Goal: Find specific page/section: Find specific page/section

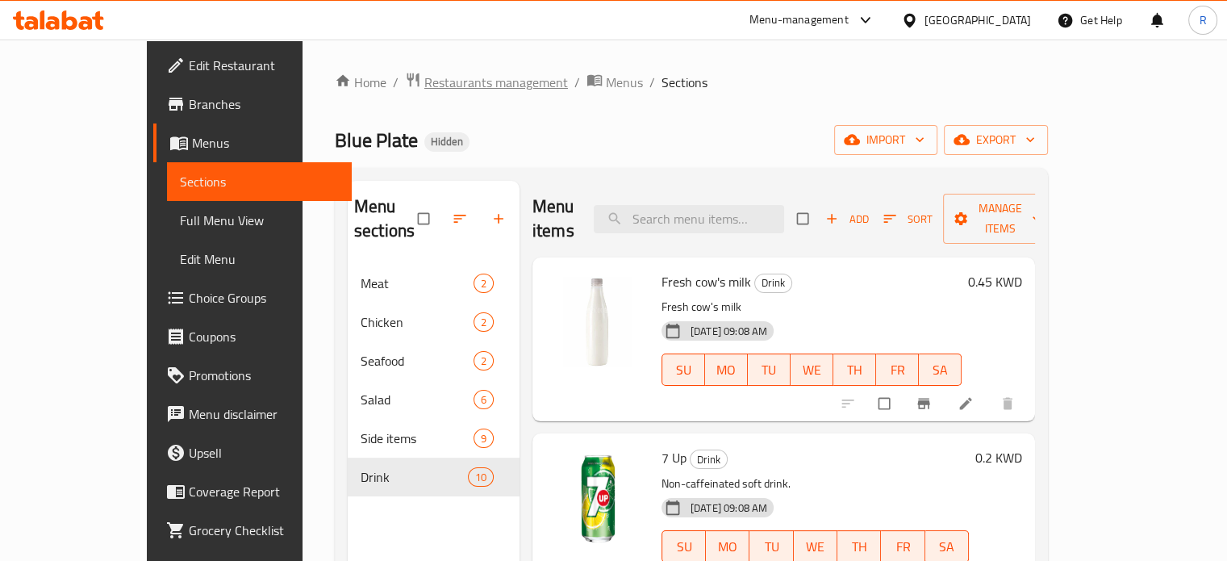
click at [424, 83] on span "Restaurants management" at bounding box center [496, 82] width 144 height 19
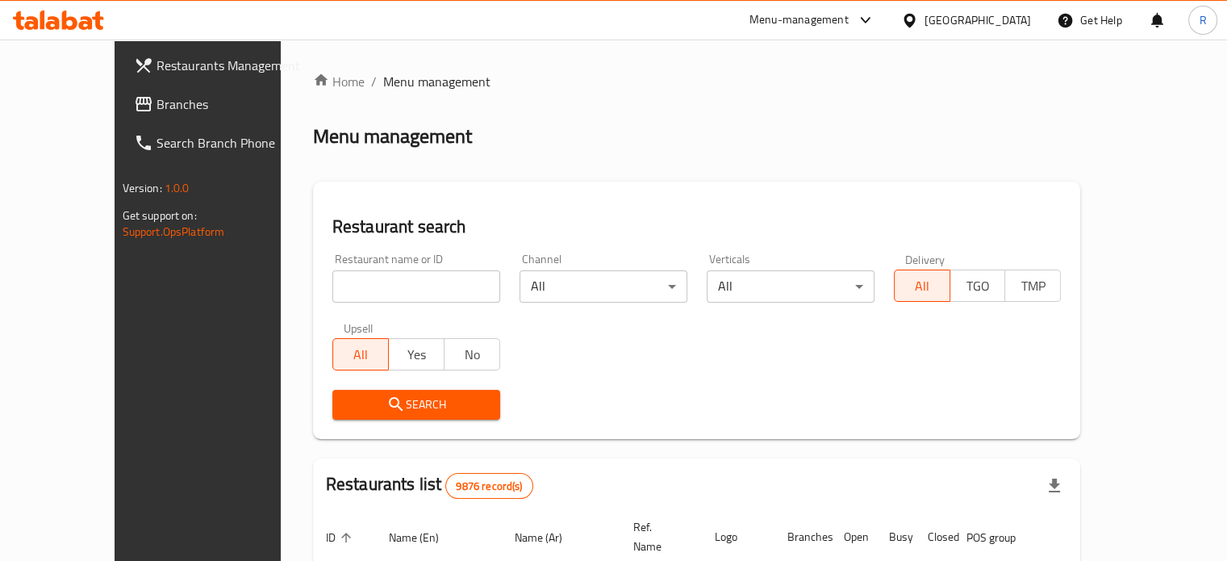
click at [340, 277] on input "search" at bounding box center [416, 286] width 168 height 32
type input "w"
click button "Search" at bounding box center [416, 405] width 168 height 30
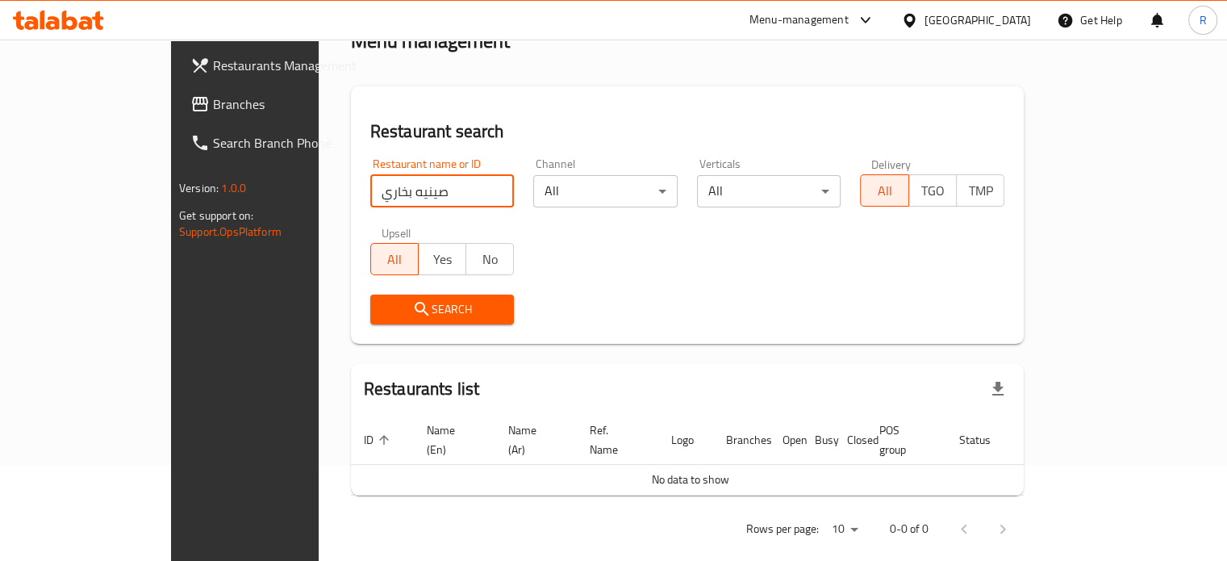
scroll to position [98, 0]
click button "Search" at bounding box center [442, 307] width 144 height 30
click at [370, 190] on input "صينيه بخاري" at bounding box center [442, 189] width 144 height 32
drag, startPoint x: 298, startPoint y: 189, endPoint x: 144, endPoint y: 186, distance: 153.3
click at [182, 211] on div "Restaurants Management Branches Search Branch Phone Version: 1.0.0 Get support …" at bounding box center [613, 261] width 885 height 638
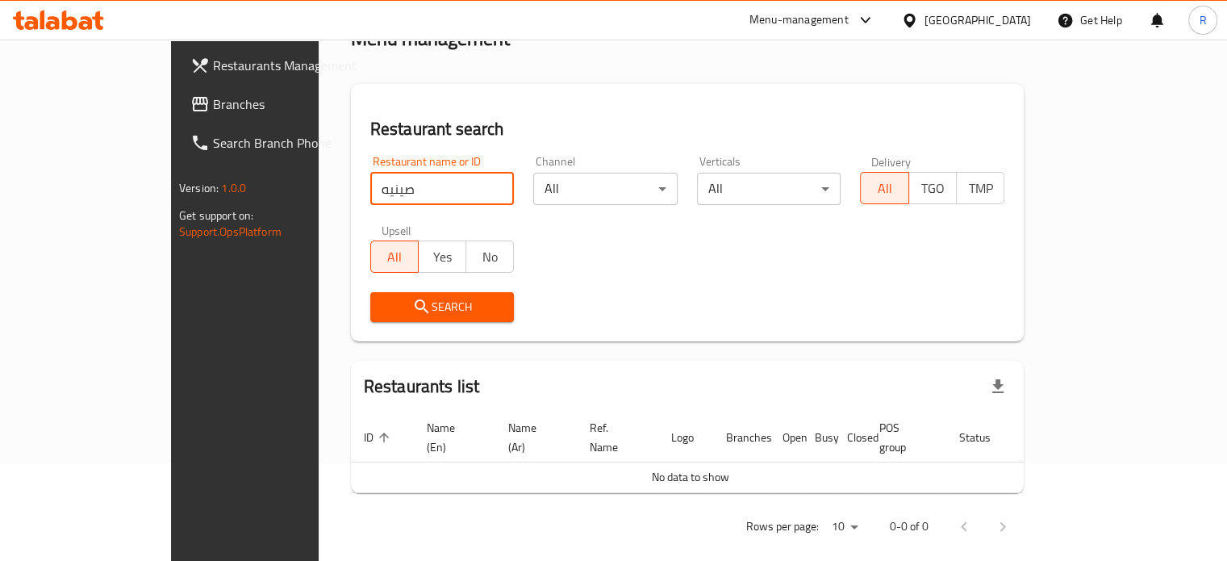
type input "صينيه"
click button "Search" at bounding box center [442, 307] width 144 height 30
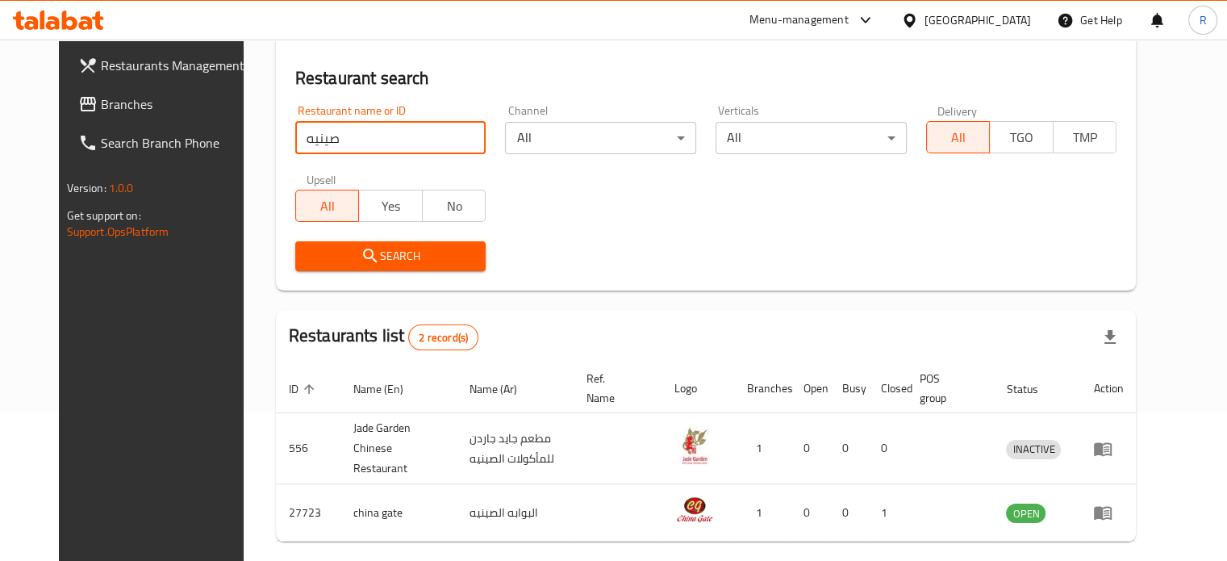
scroll to position [120, 0]
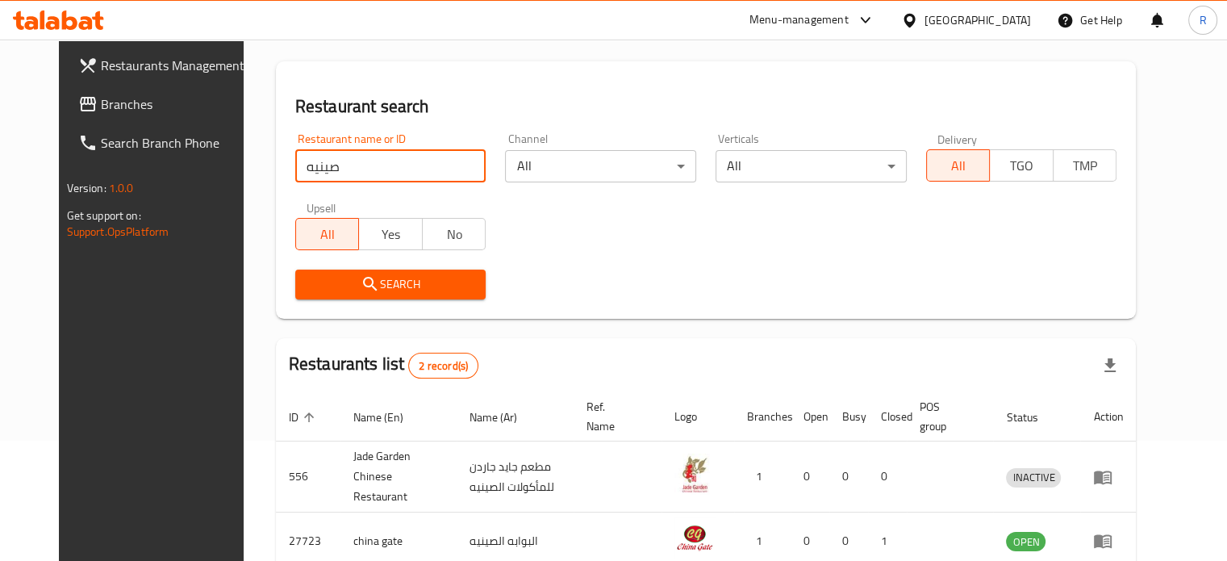
click at [449, 162] on input "صينيه" at bounding box center [390, 166] width 191 height 32
click at [313, 165] on input "search" at bounding box center [390, 166] width 191 height 32
type input "س"
type input "Seneyat Bukhari"
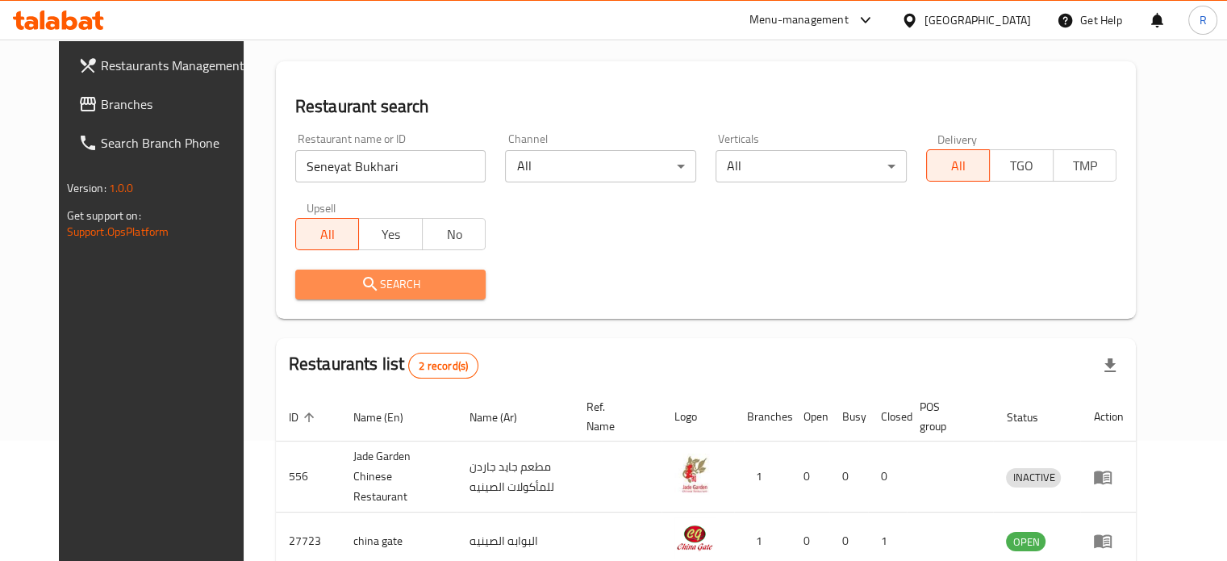
click at [363, 283] on span "Search" at bounding box center [390, 284] width 165 height 20
click at [361, 283] on div at bounding box center [613, 280] width 1227 height 561
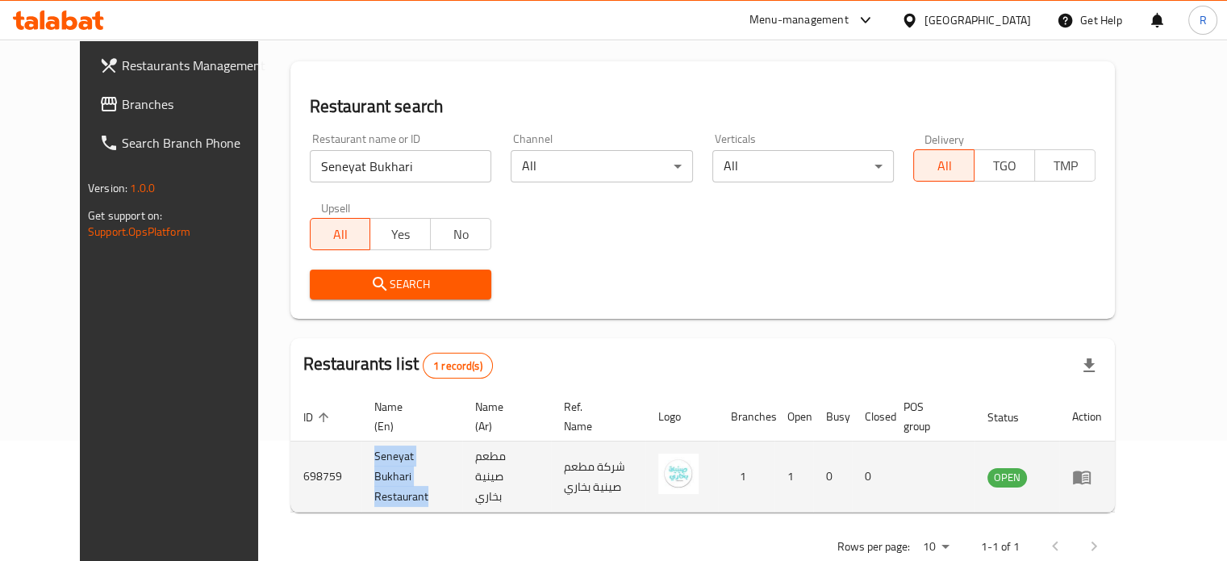
drag, startPoint x: 386, startPoint y: 486, endPoint x: 345, endPoint y: 444, distance: 58.2
click at [361, 446] on td "Seneyat Bukhari Restaurant" at bounding box center [411, 476] width 101 height 71
copy td "Seneyat Bukhari Restaurant"
